Goal: Navigation & Orientation: Find specific page/section

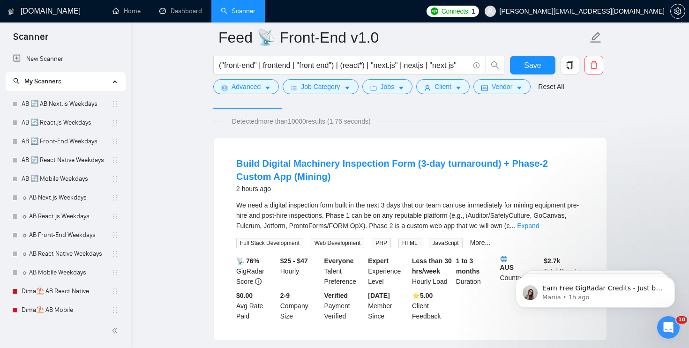
scroll to position [212, 0]
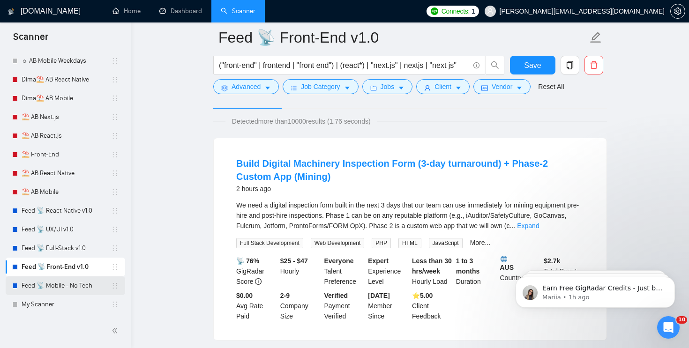
click at [65, 286] on link "Feed 📡 Mobile - No Tech" at bounding box center [67, 286] width 90 height 19
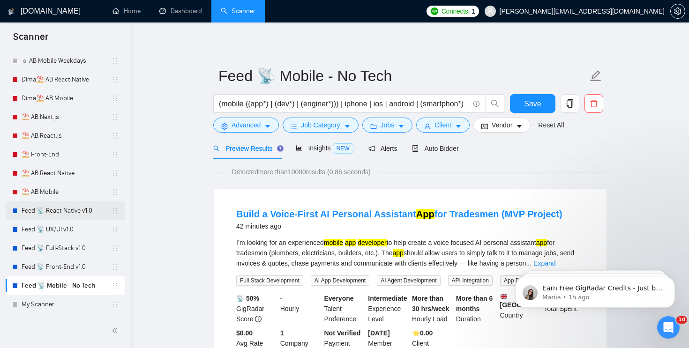
click at [59, 211] on link "Feed 📡 React Native v1.0" at bounding box center [67, 211] width 90 height 19
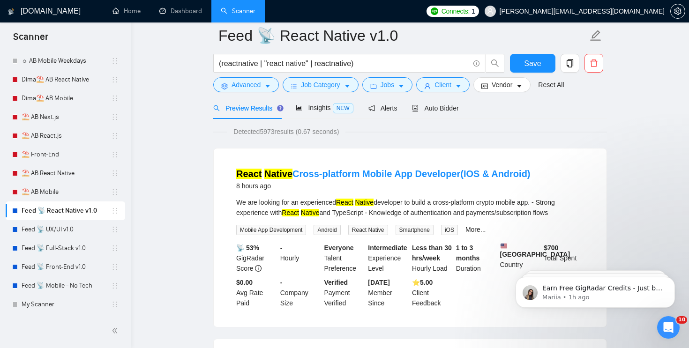
scroll to position [24, 0]
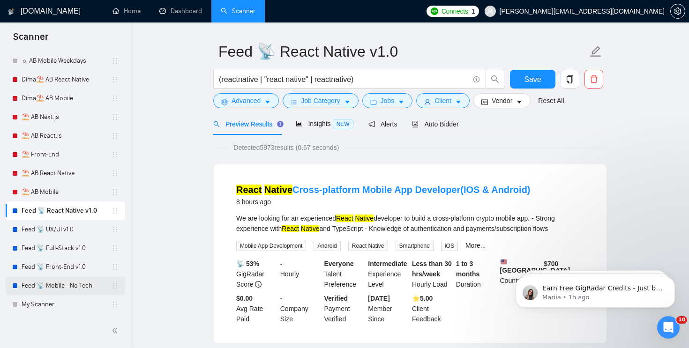
click at [61, 285] on link "Feed 📡 Mobile - No Tech" at bounding box center [67, 286] width 90 height 19
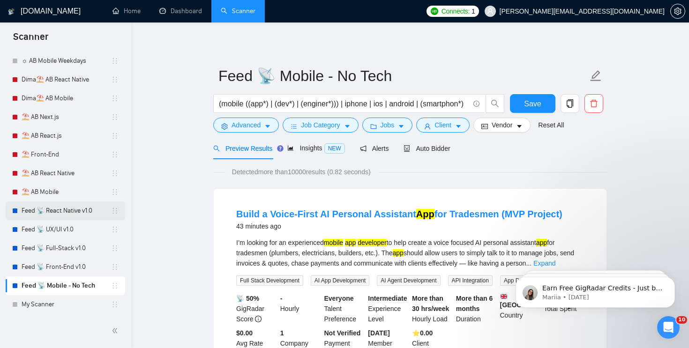
click at [66, 211] on link "Feed 📡 React Native v1.0" at bounding box center [67, 211] width 90 height 19
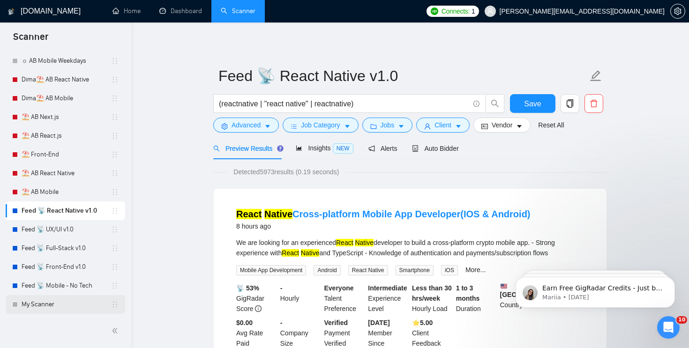
click at [57, 305] on link "My Scanner" at bounding box center [67, 304] width 90 height 19
